Goal: Find specific page/section: Find specific page/section

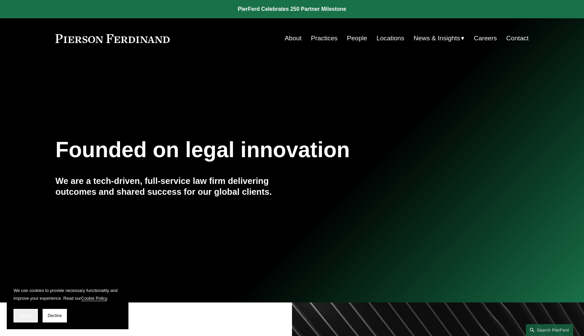
click at [15, 316] on button "Accept" at bounding box center [26, 315] width 24 height 14
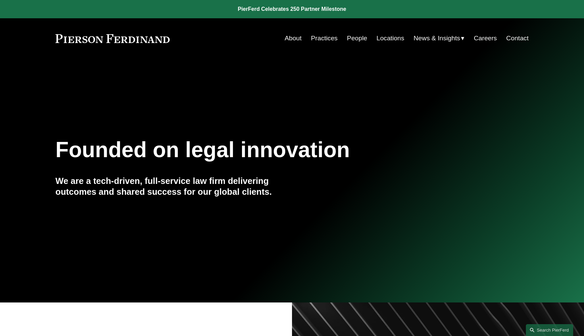
click at [319, 40] on link "Practices" at bounding box center [324, 38] width 27 height 13
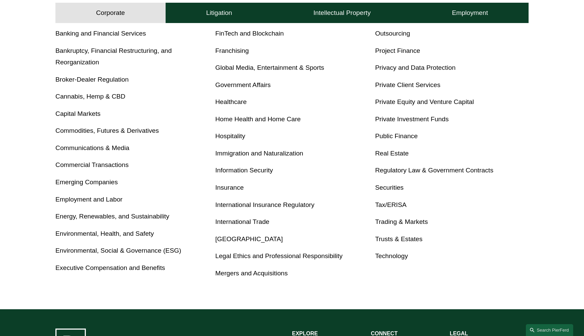
scroll to position [311, 0]
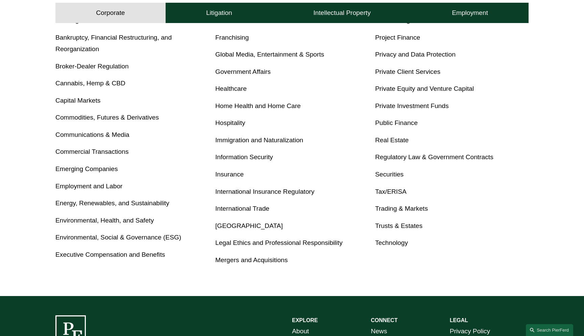
click at [233, 175] on link "Insurance" at bounding box center [229, 173] width 28 height 7
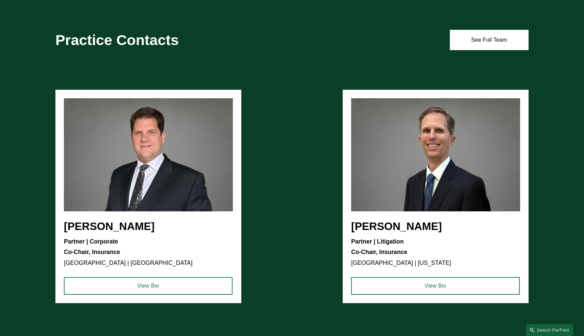
scroll to position [957, 0]
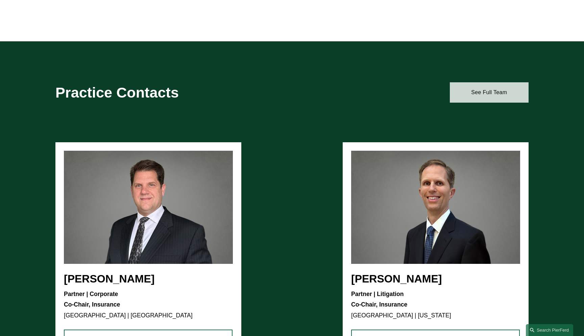
click at [479, 98] on link "See Full Team" at bounding box center [489, 92] width 79 height 20
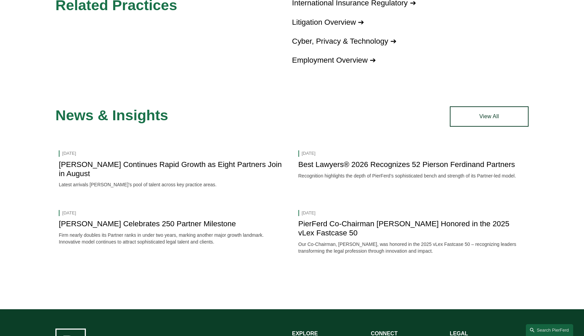
scroll to position [1339, 0]
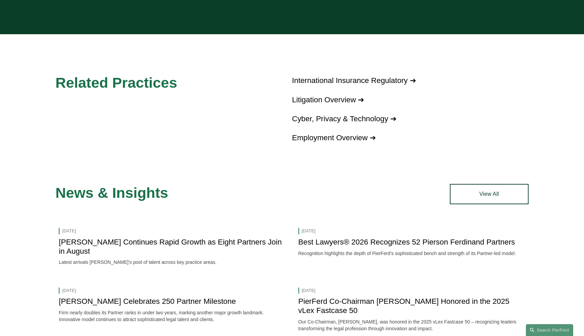
click at [313, 84] on link "International Insurance Regulatory ➔" at bounding box center [354, 80] width 124 height 8
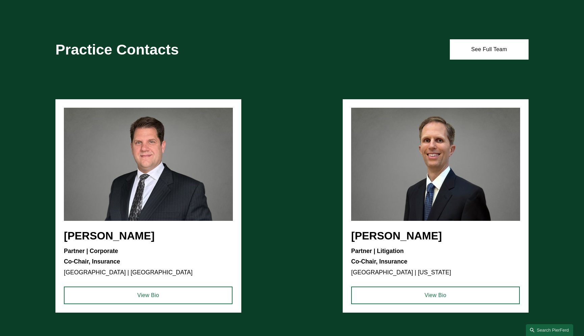
scroll to position [1003, 0]
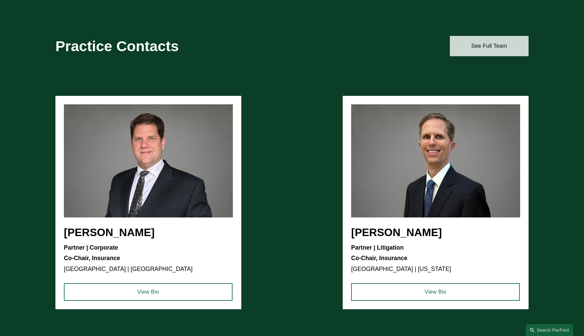
click at [459, 49] on link "See Full Team" at bounding box center [489, 46] width 79 height 20
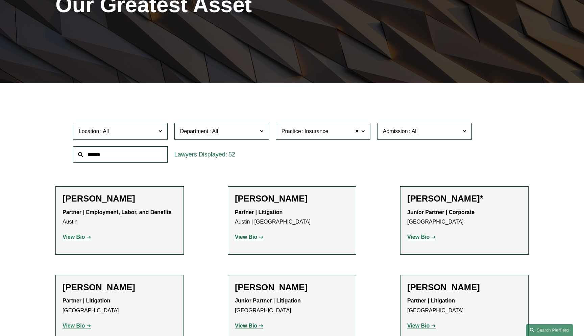
scroll to position [127, 0]
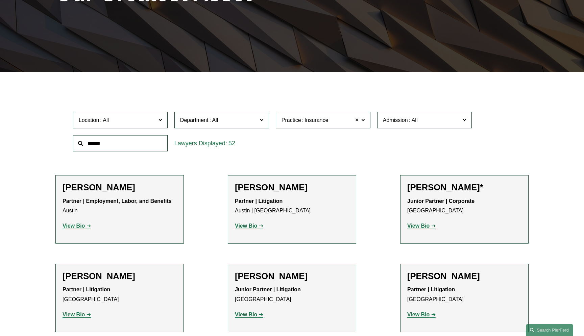
click at [355, 120] on span at bounding box center [357, 120] width 4 height 9
